Goal: Task Accomplishment & Management: Use online tool/utility

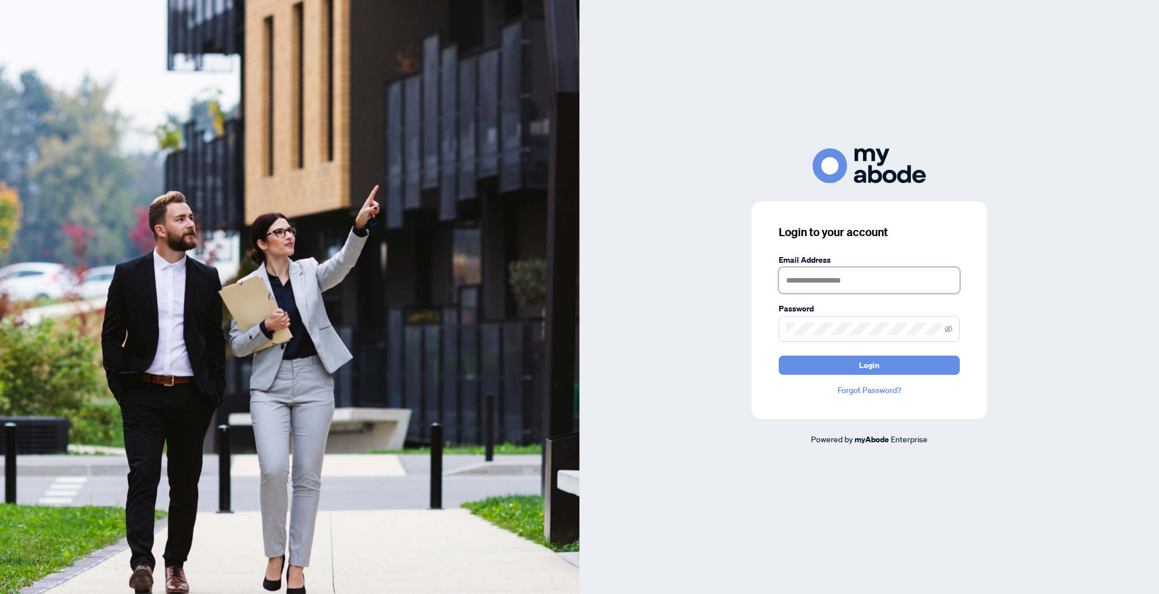
type input "**********"
click at [868, 367] on span "Login" at bounding box center [869, 365] width 20 height 18
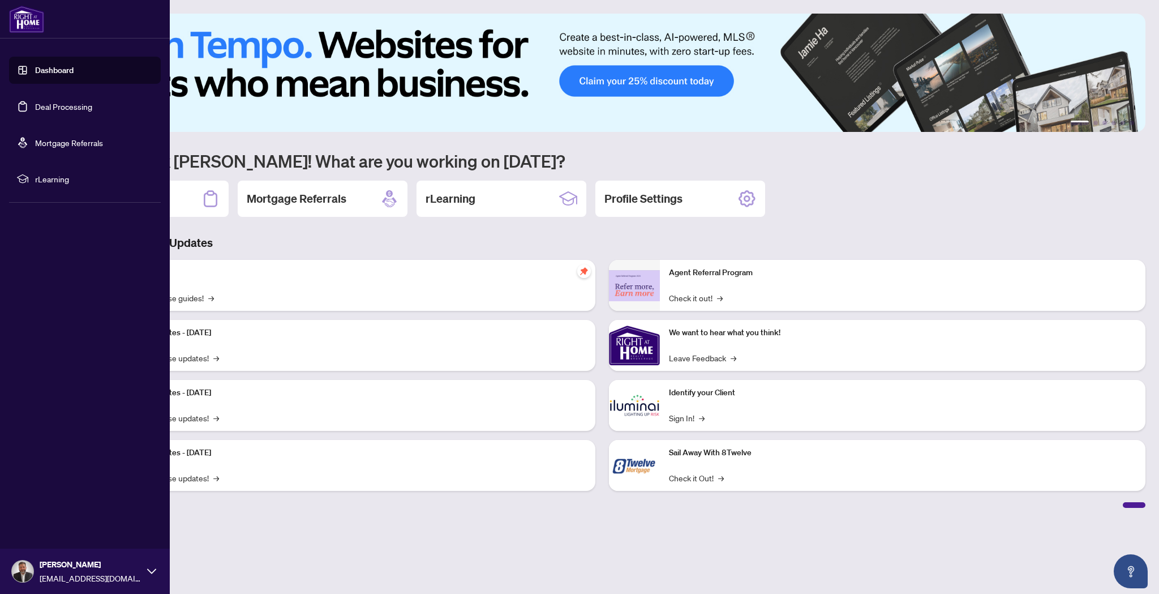
click at [65, 66] on link "Dashboard" at bounding box center [54, 70] width 38 height 10
click at [61, 70] on link "Dashboard" at bounding box center [54, 70] width 38 height 10
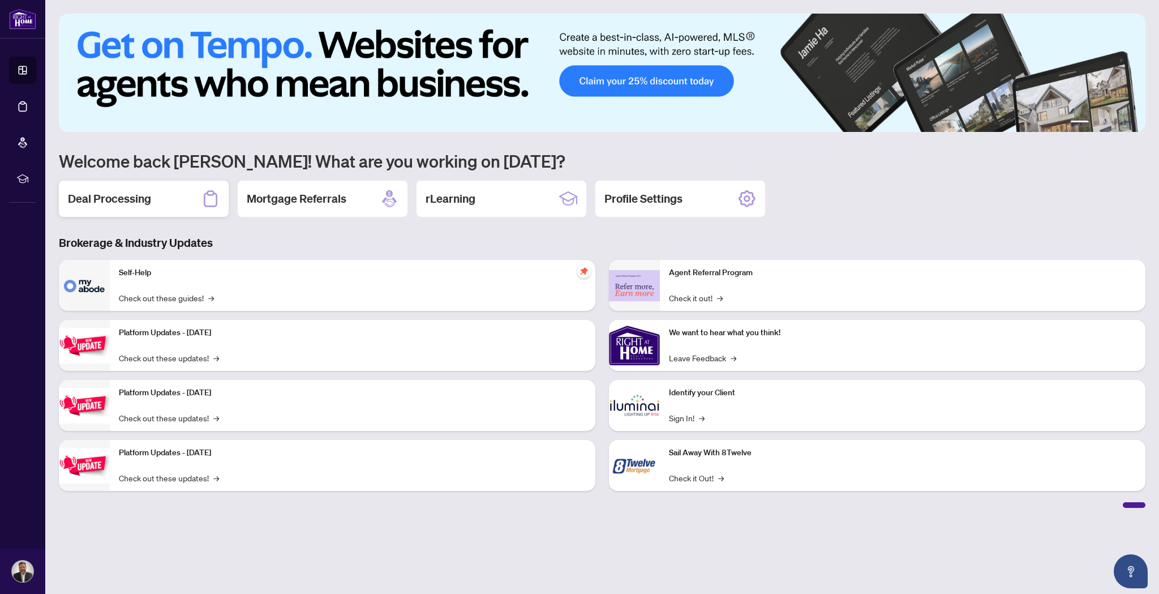
click at [113, 207] on div "Deal Processing" at bounding box center [144, 199] width 170 height 36
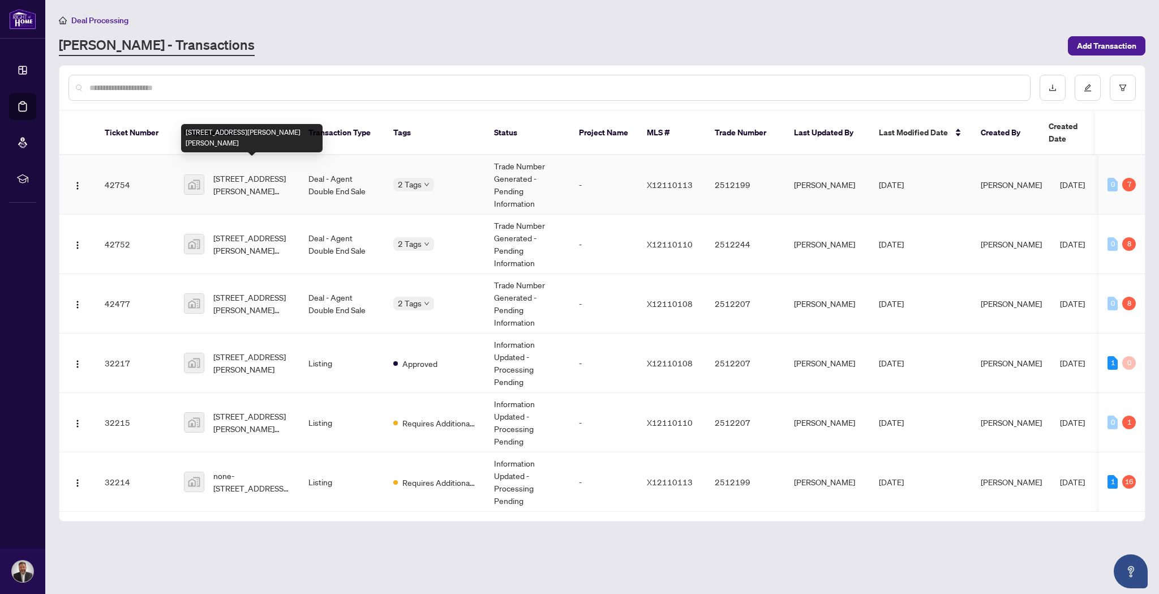
click at [243, 174] on span "[STREET_ADDRESS][PERSON_NAME][PERSON_NAME]" at bounding box center [251, 184] width 77 height 25
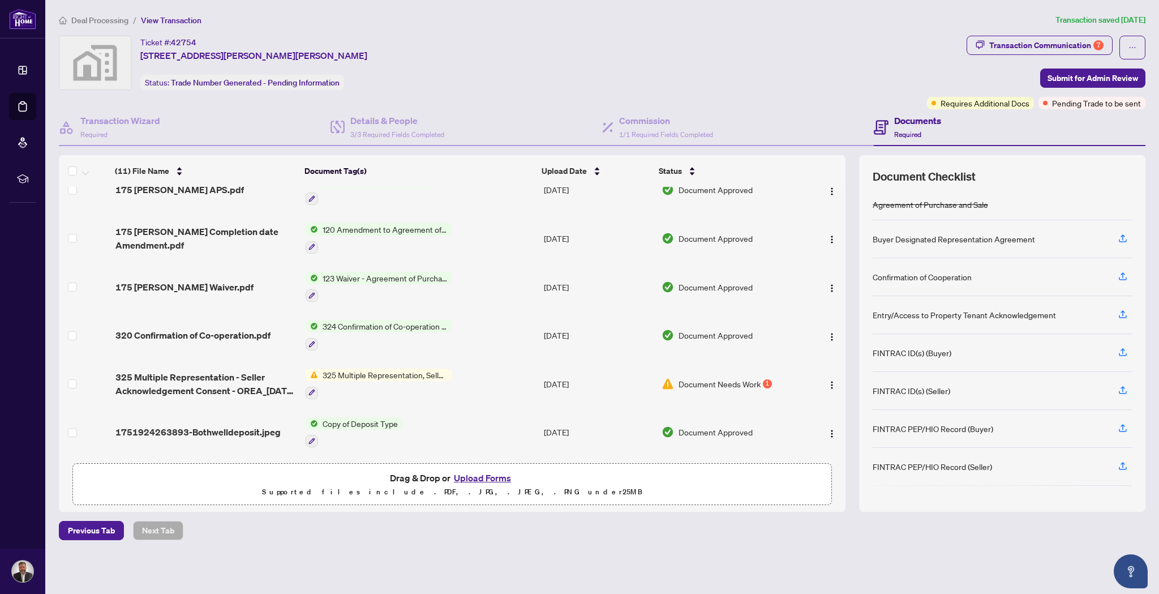
scroll to position [269, 0]
click at [371, 225] on span "120 Amendment to Agreement of Purchase and Sale" at bounding box center [385, 229] width 134 height 12
click at [341, 290] on span "120 Amendment to Agreement of Purchase and Sale" at bounding box center [384, 286] width 169 height 25
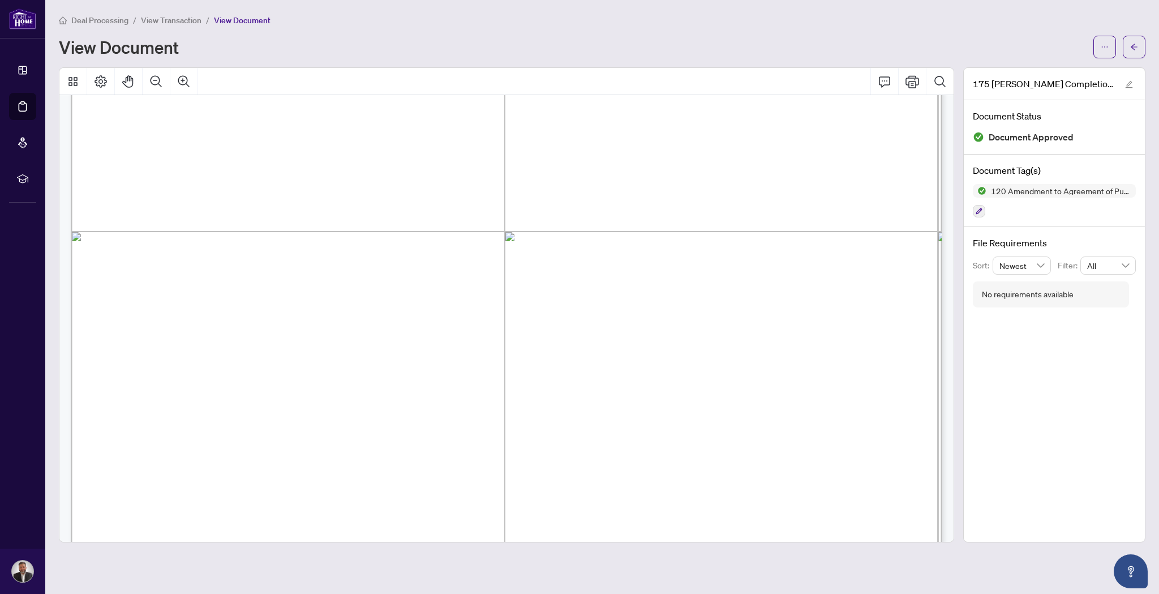
scroll to position [310, 0]
